Goal: Navigation & Orientation: Find specific page/section

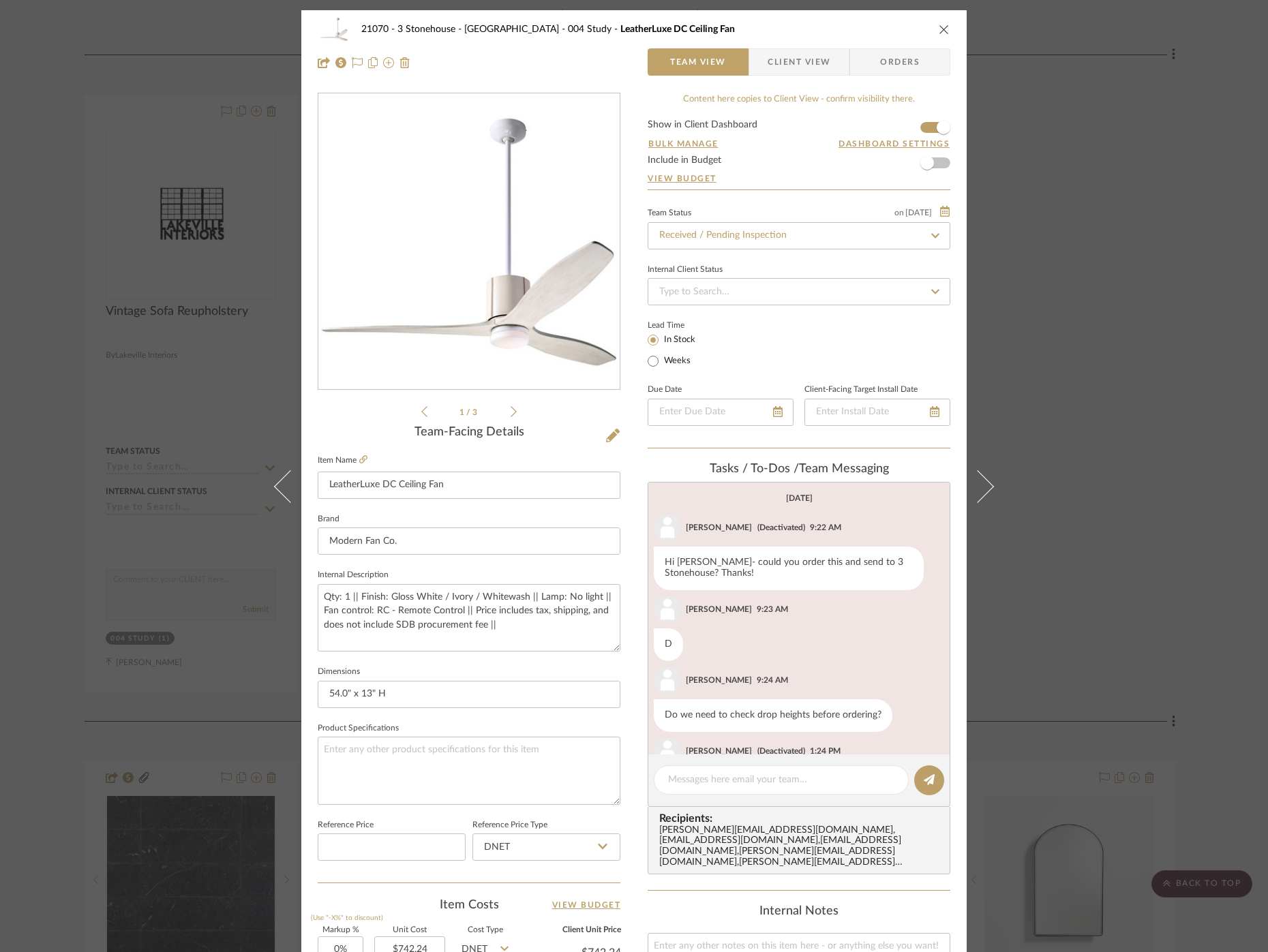
scroll to position [454, 0]
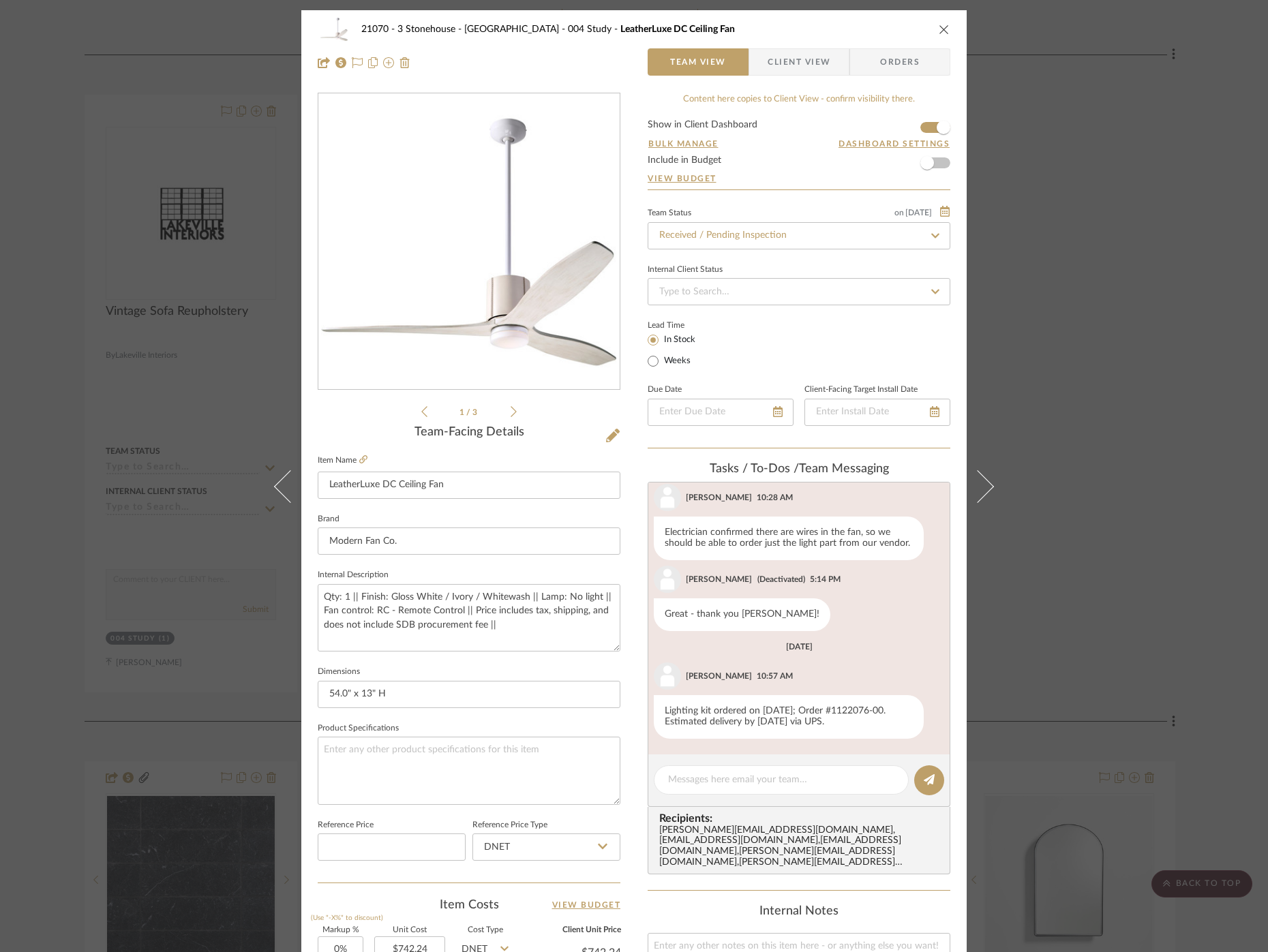
click at [939, 27] on icon "close" at bounding box center [944, 30] width 11 height 11
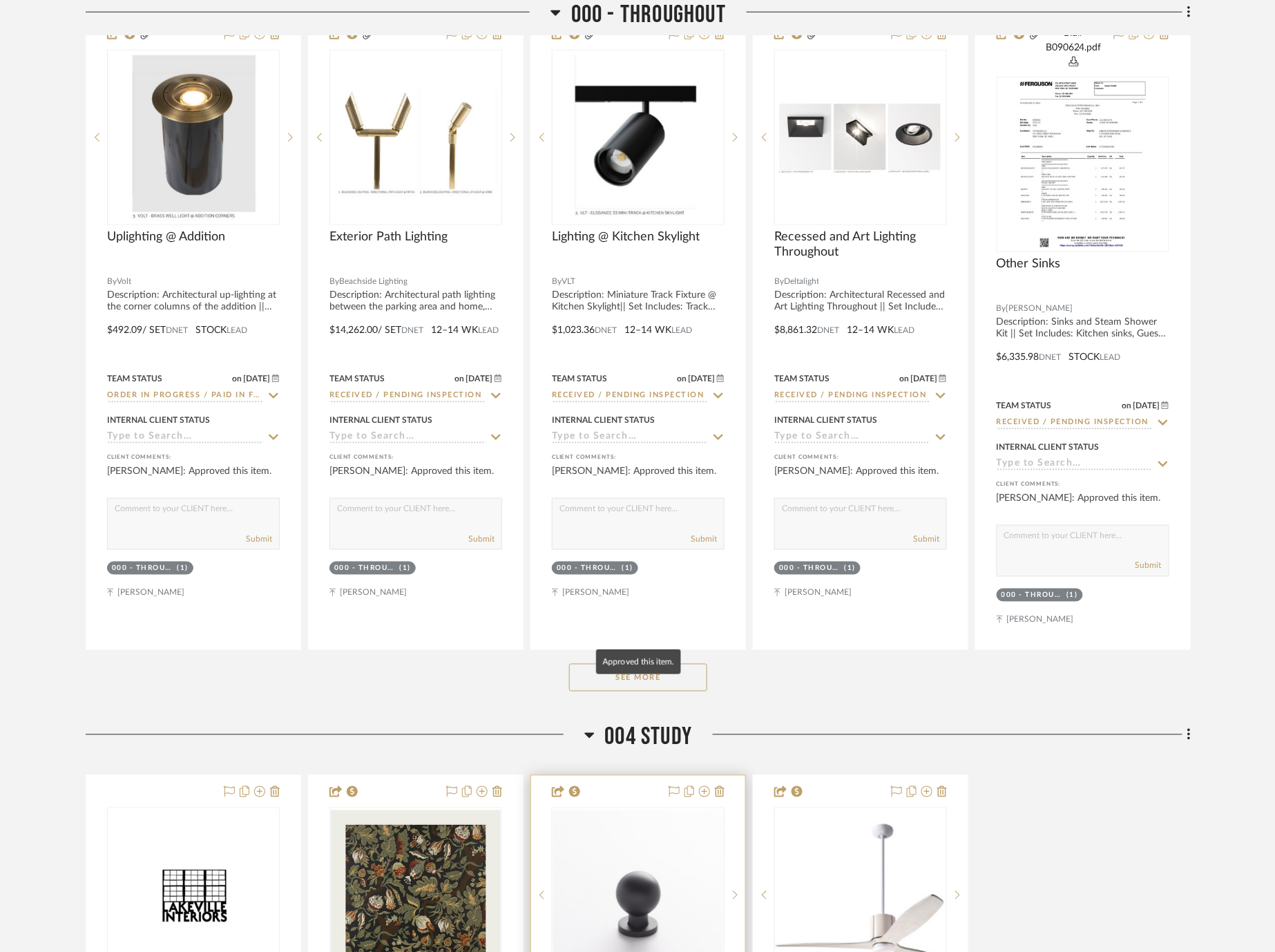
scroll to position [614, 0]
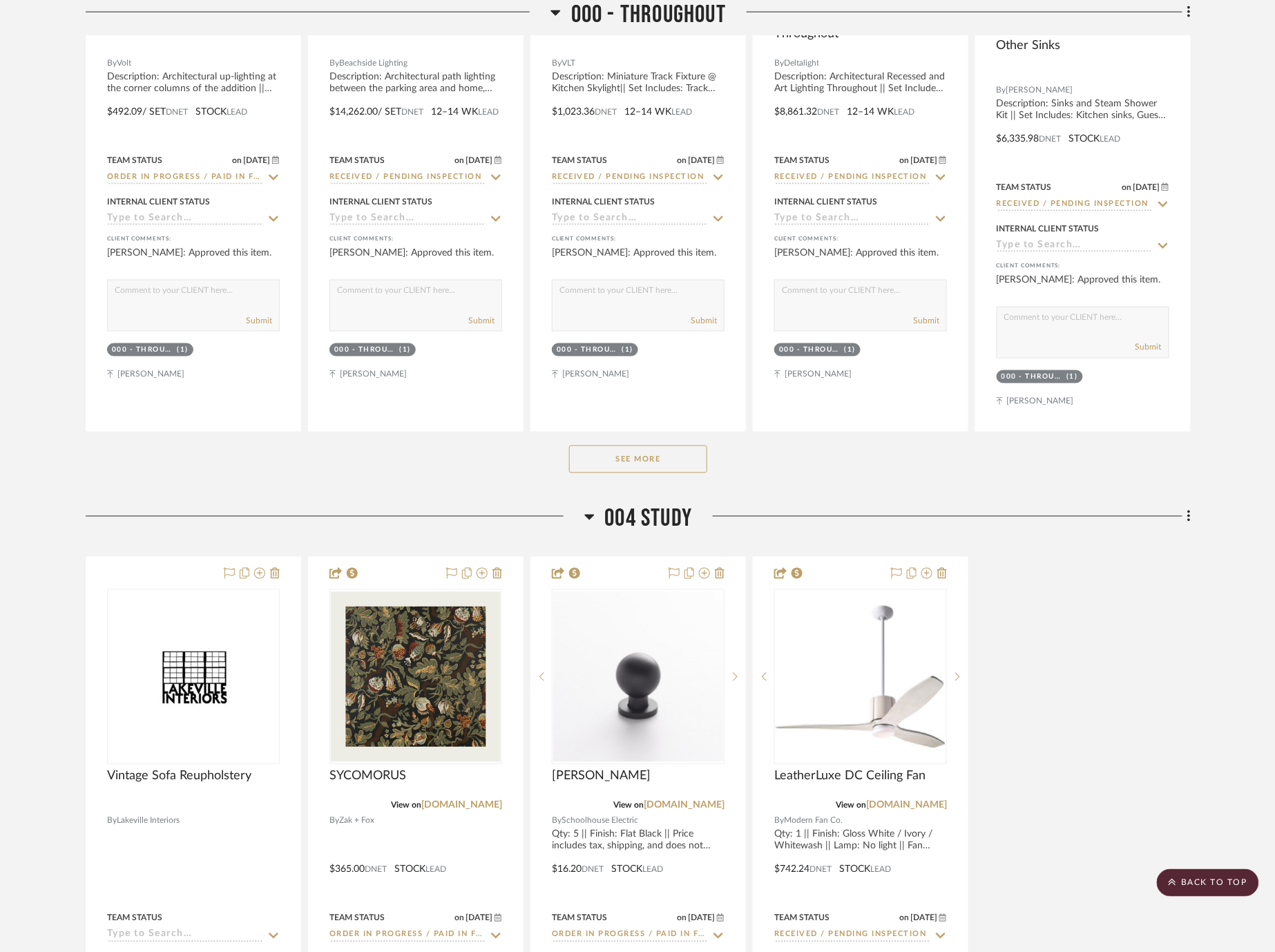
click at [638, 459] on button "See More" at bounding box center [638, 459] width 138 height 27
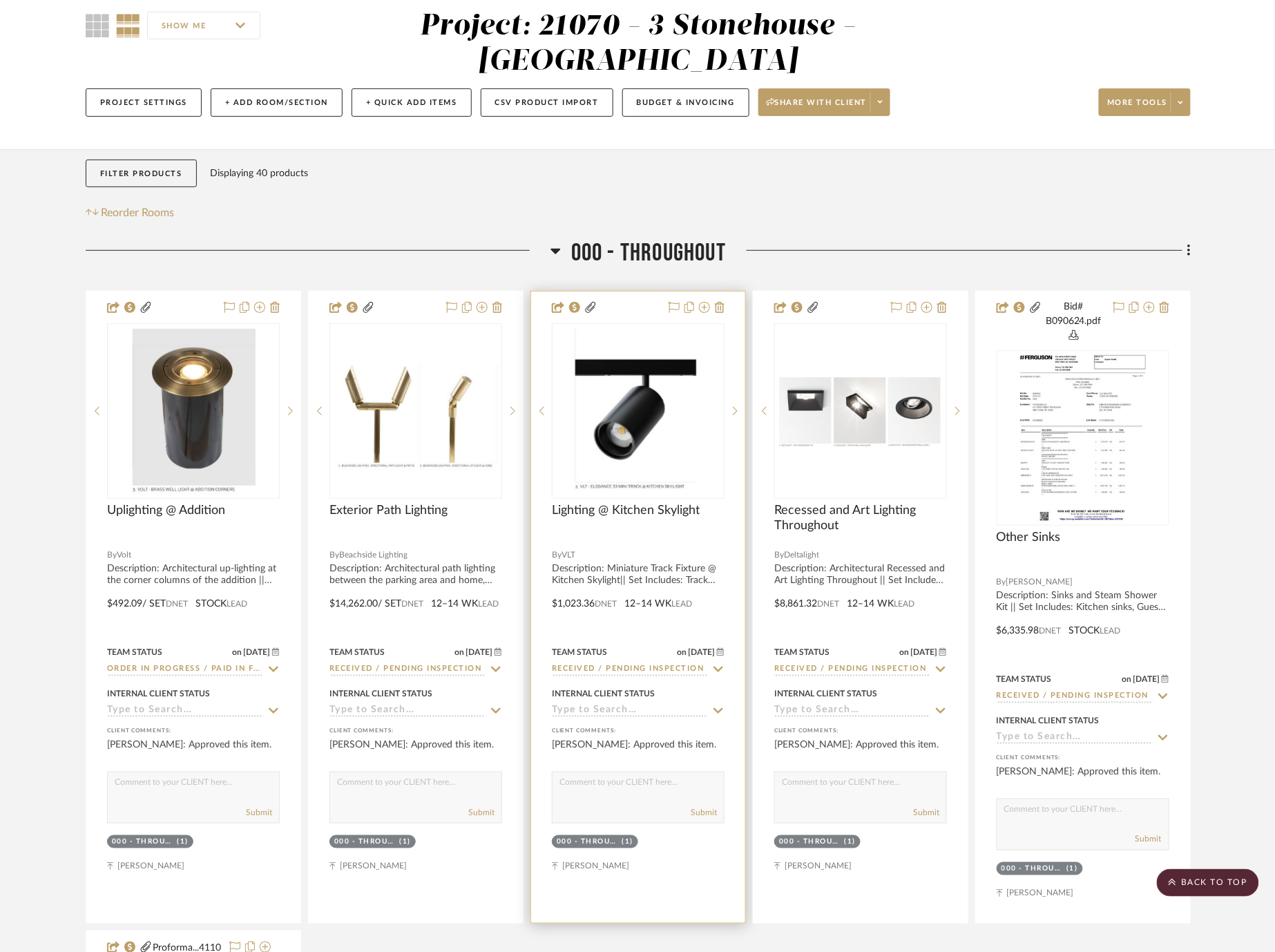
scroll to position [0, 0]
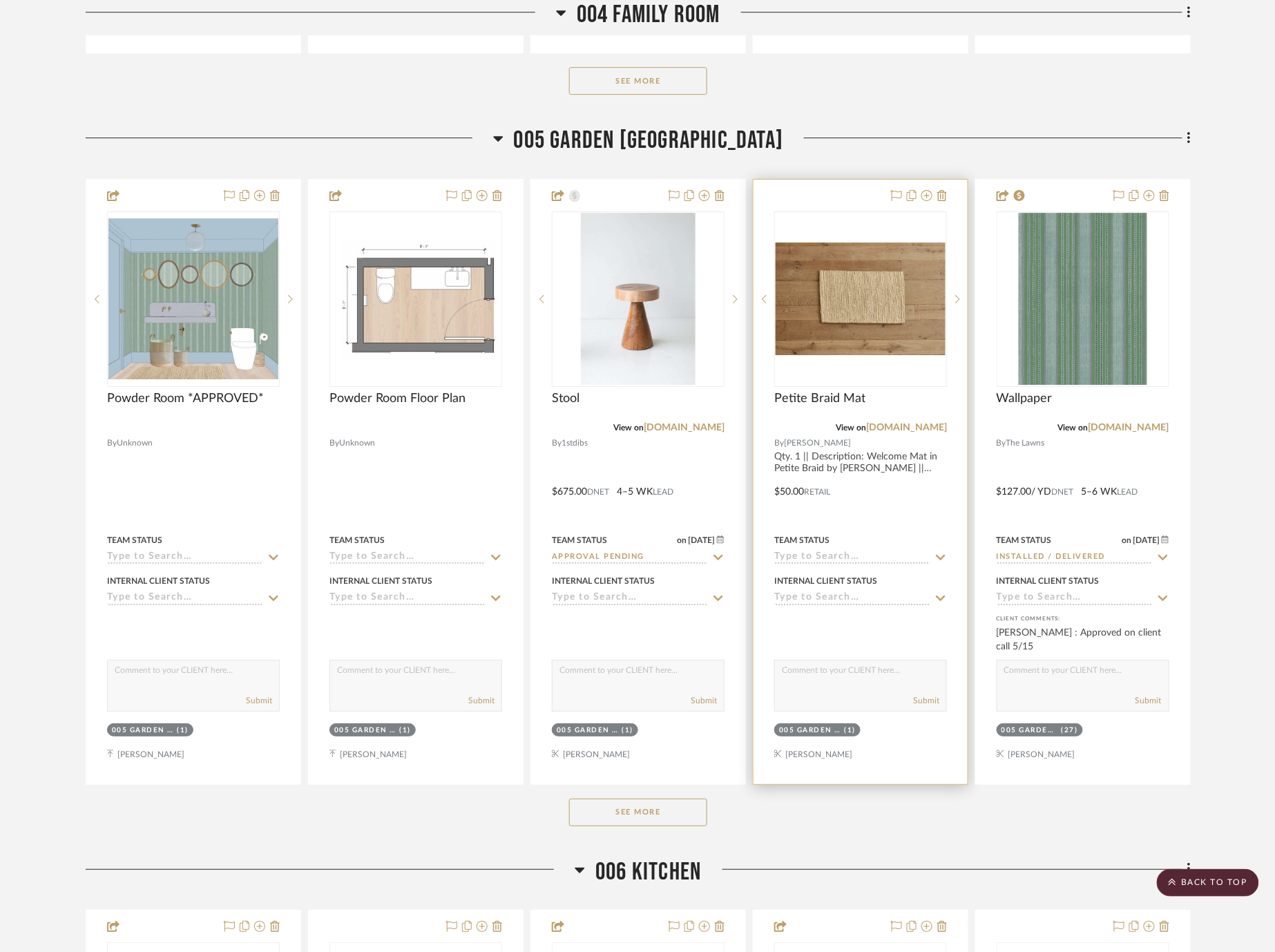
scroll to position [5529, 0]
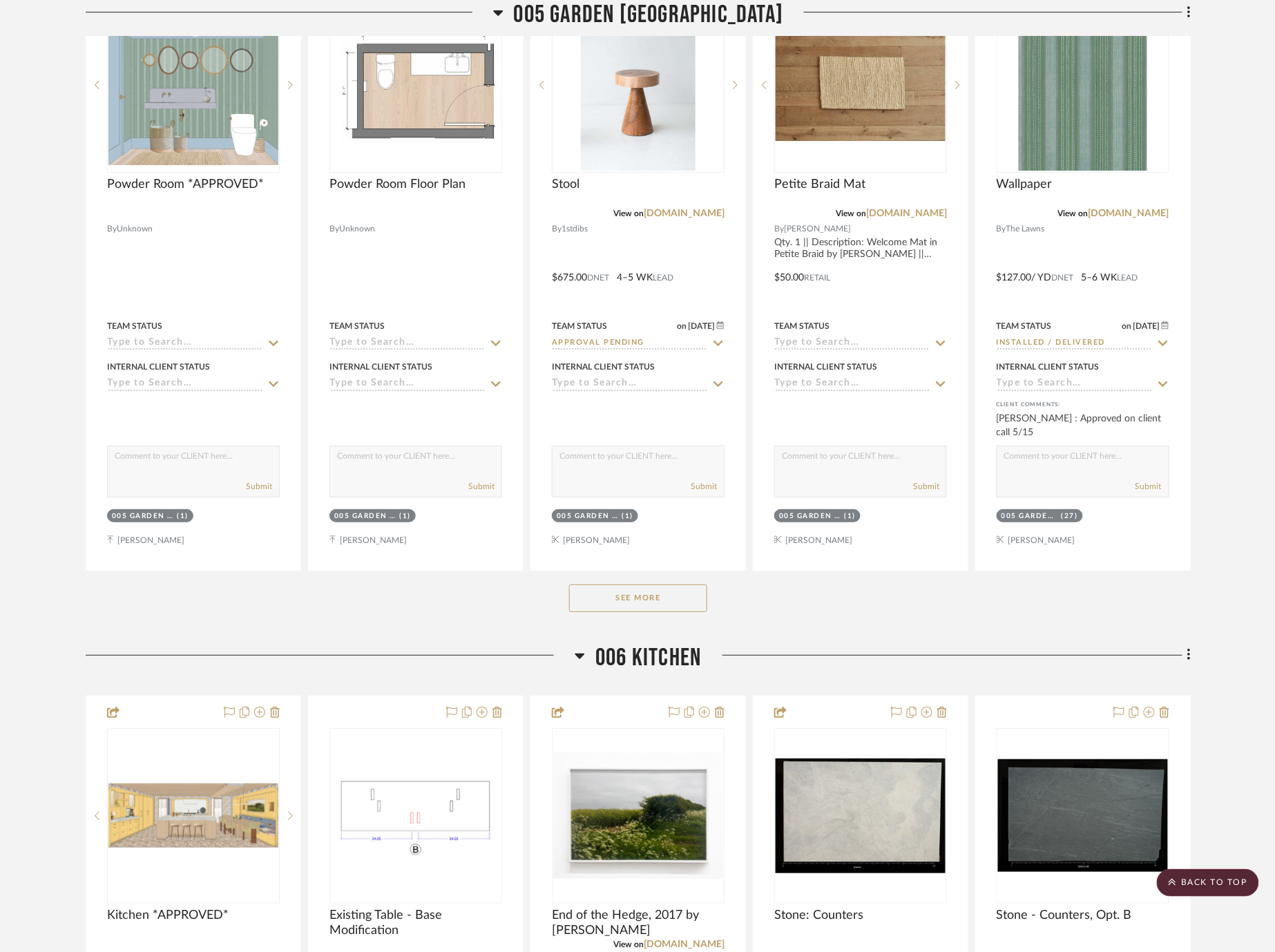
click at [646, 606] on button "See More" at bounding box center [638, 597] width 138 height 27
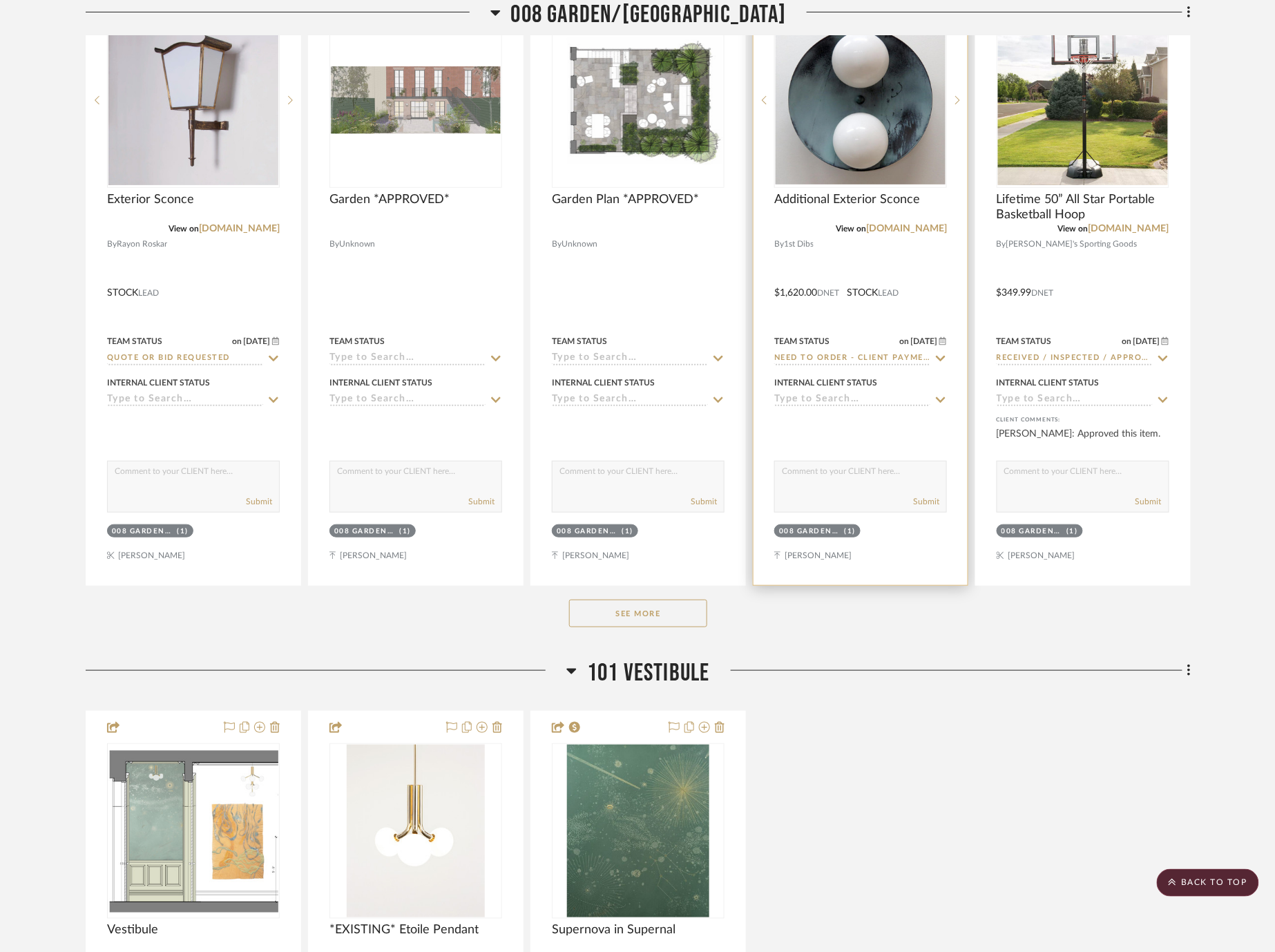
scroll to position [7678, 0]
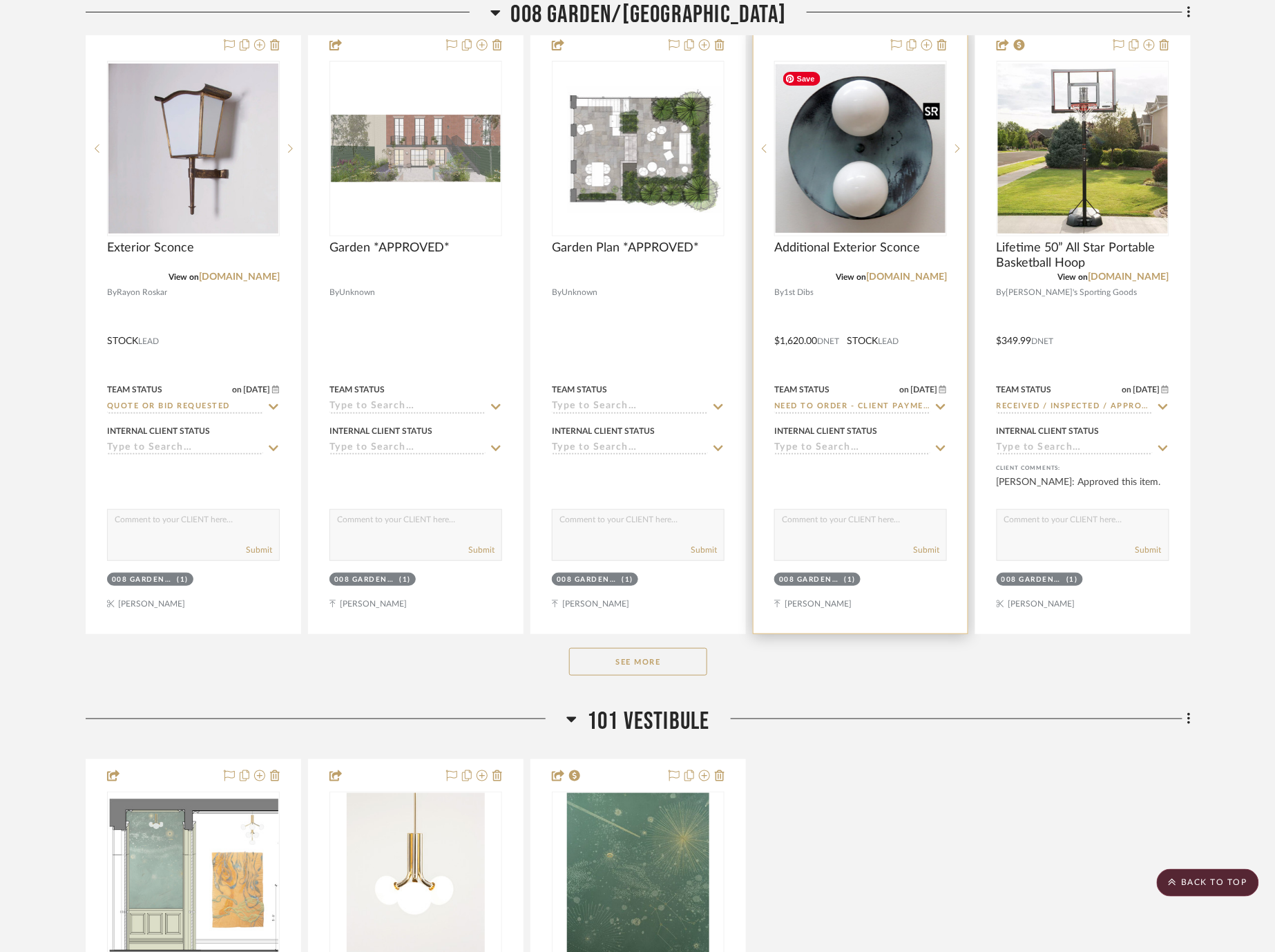
click at [0, 0] on img at bounding box center [0, 0] width 0 height 0
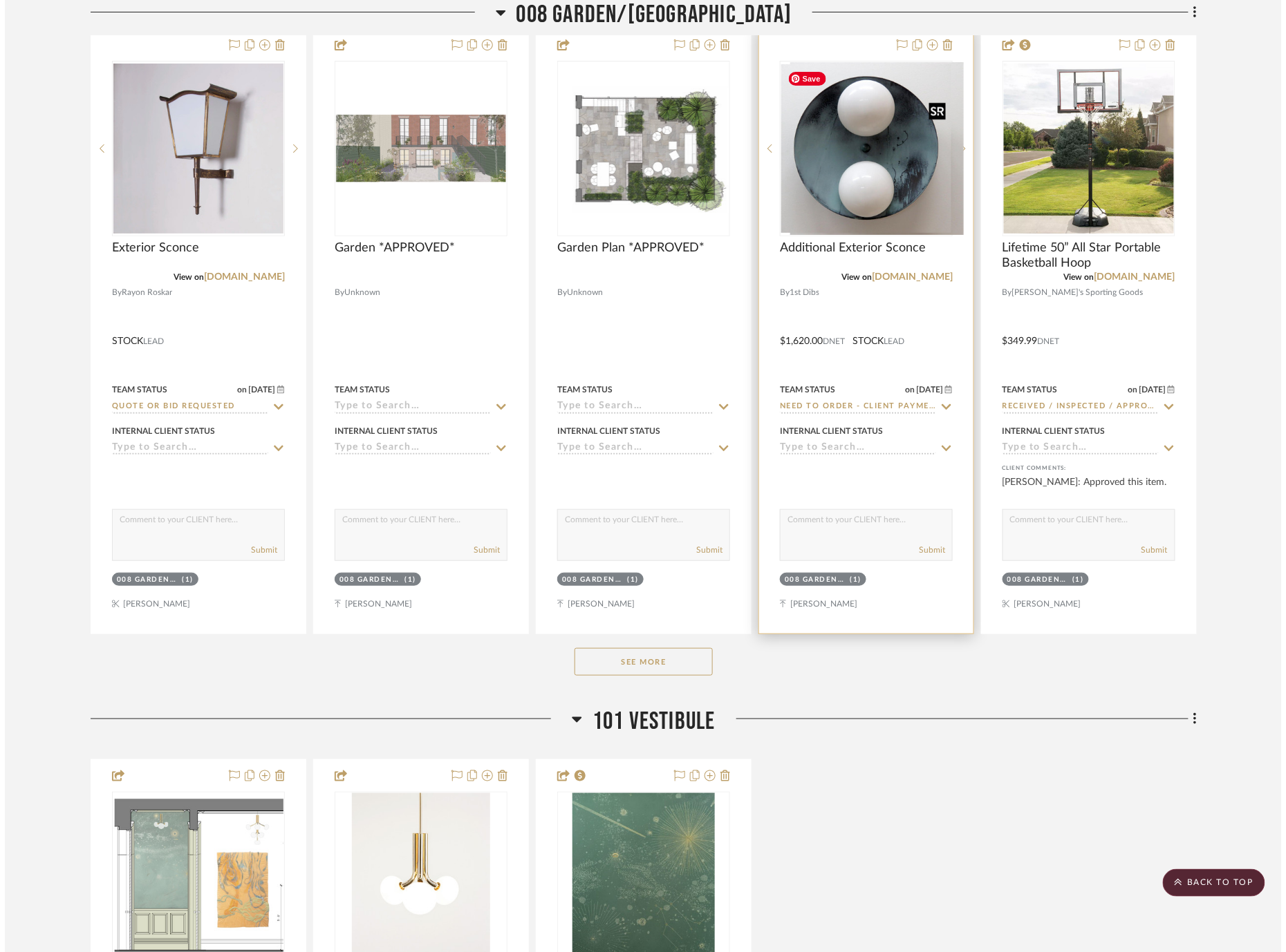
scroll to position [0, 0]
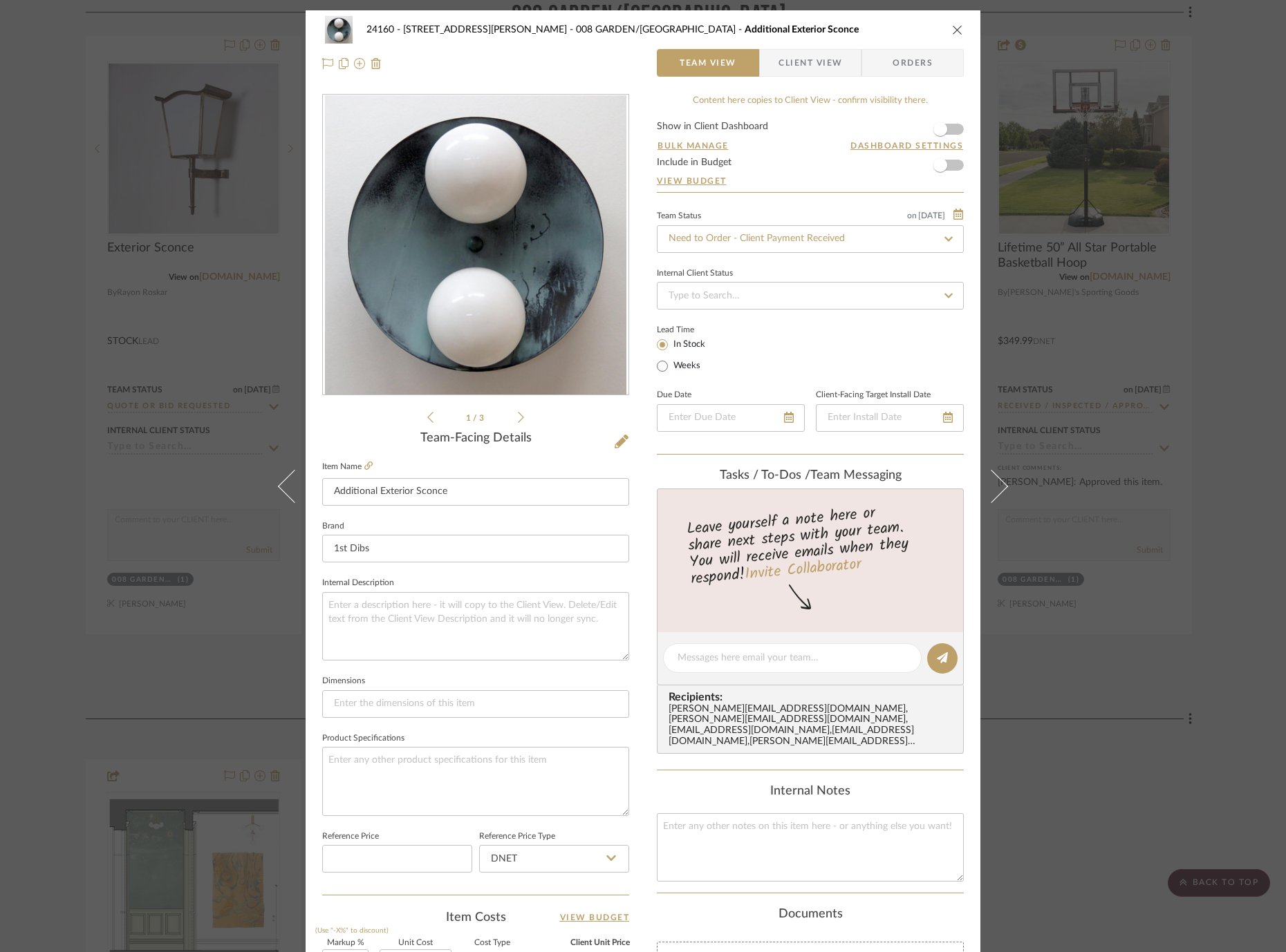
click at [805, 56] on span "Client View" at bounding box center [809, 62] width 63 height 27
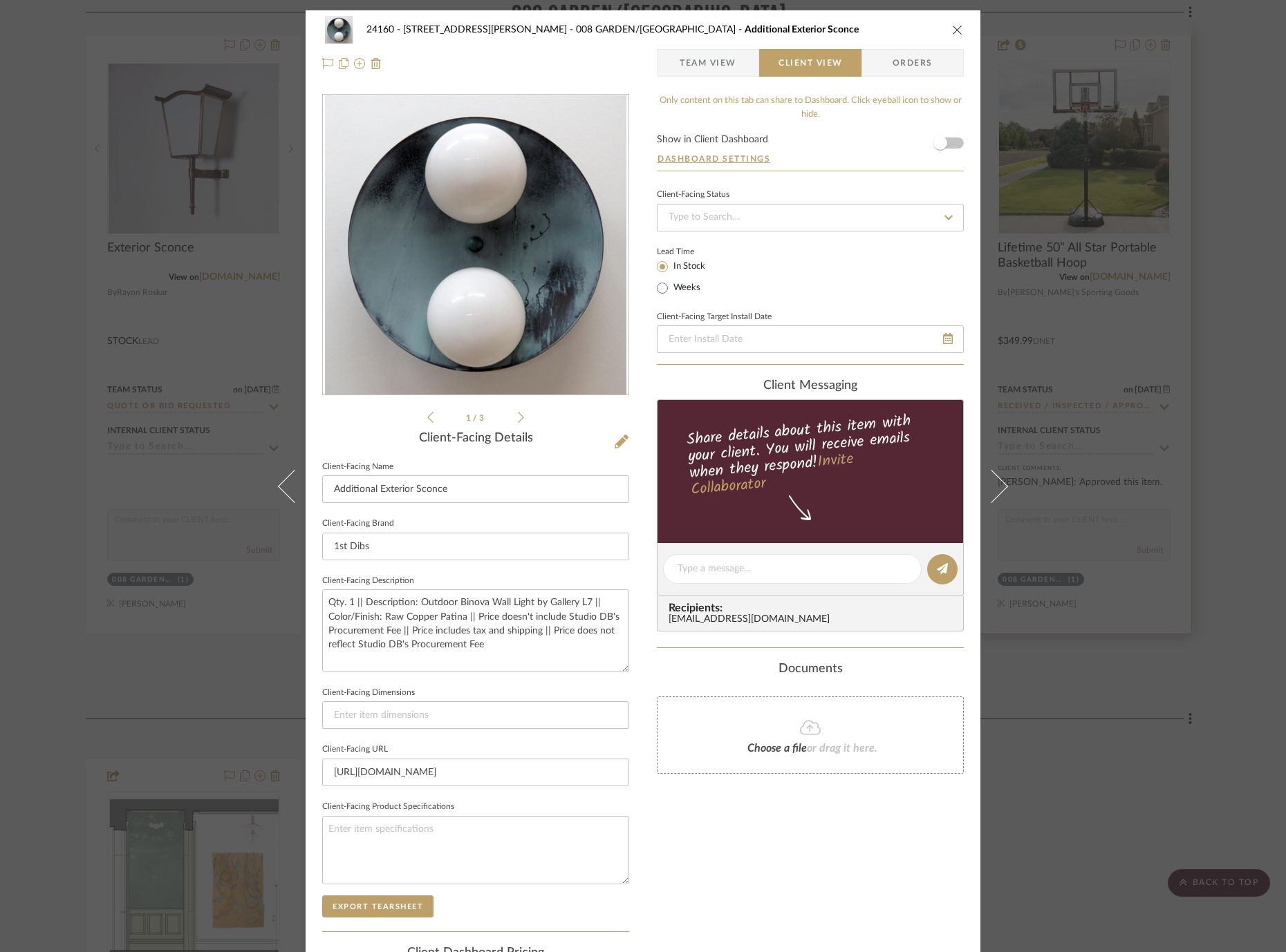
drag, startPoint x: 1173, startPoint y: 405, endPoint x: 1047, endPoint y: 287, distance: 172.6
click at [1153, 411] on div "24160 - 214 E 18th Street - Satow Elliot 008 GARDEN/TERRACE Additional Exterior…" at bounding box center [643, 476] width 1286 height 952
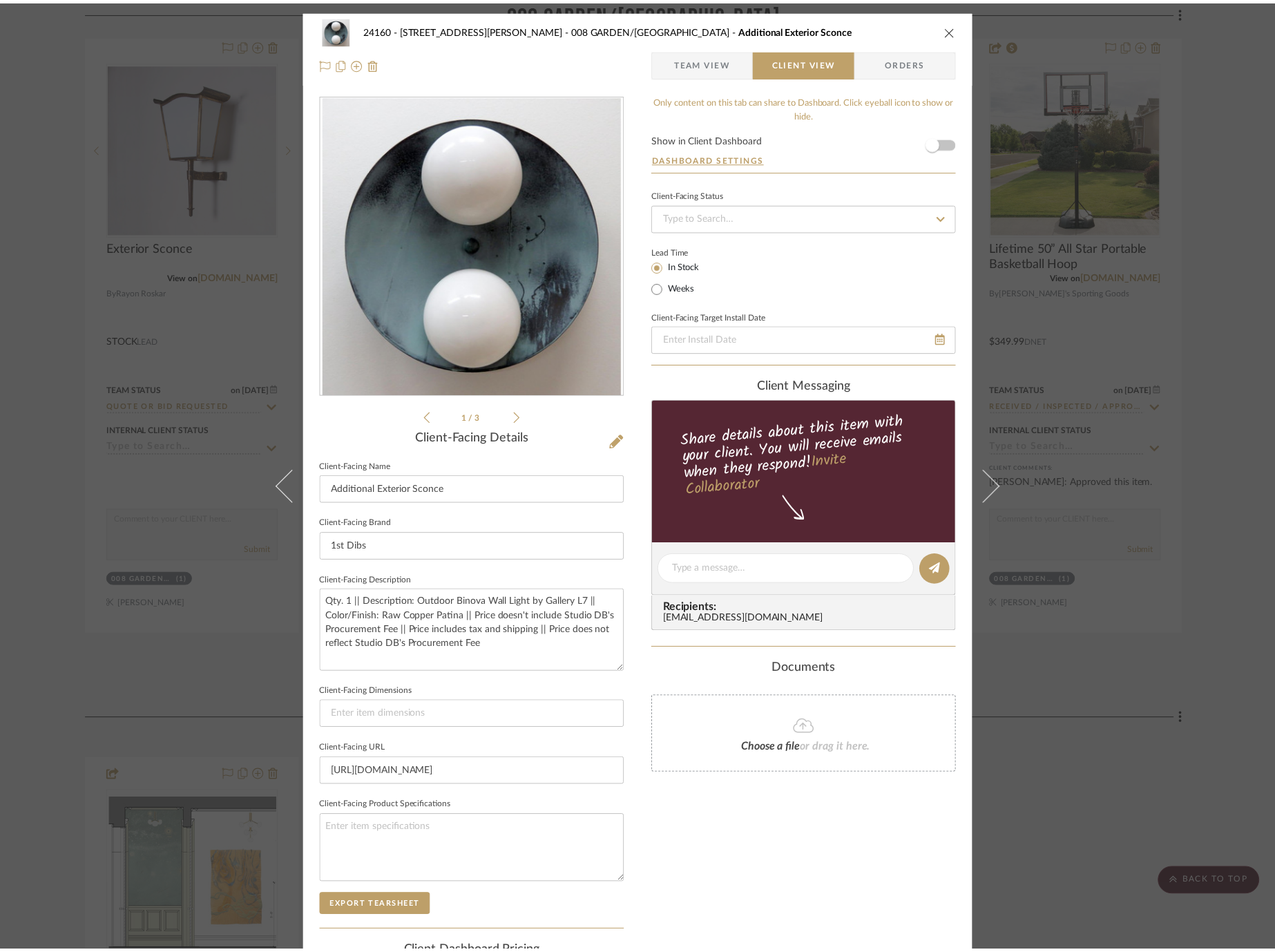
scroll to position [7678, 0]
